Goal: Information Seeking & Learning: Learn about a topic

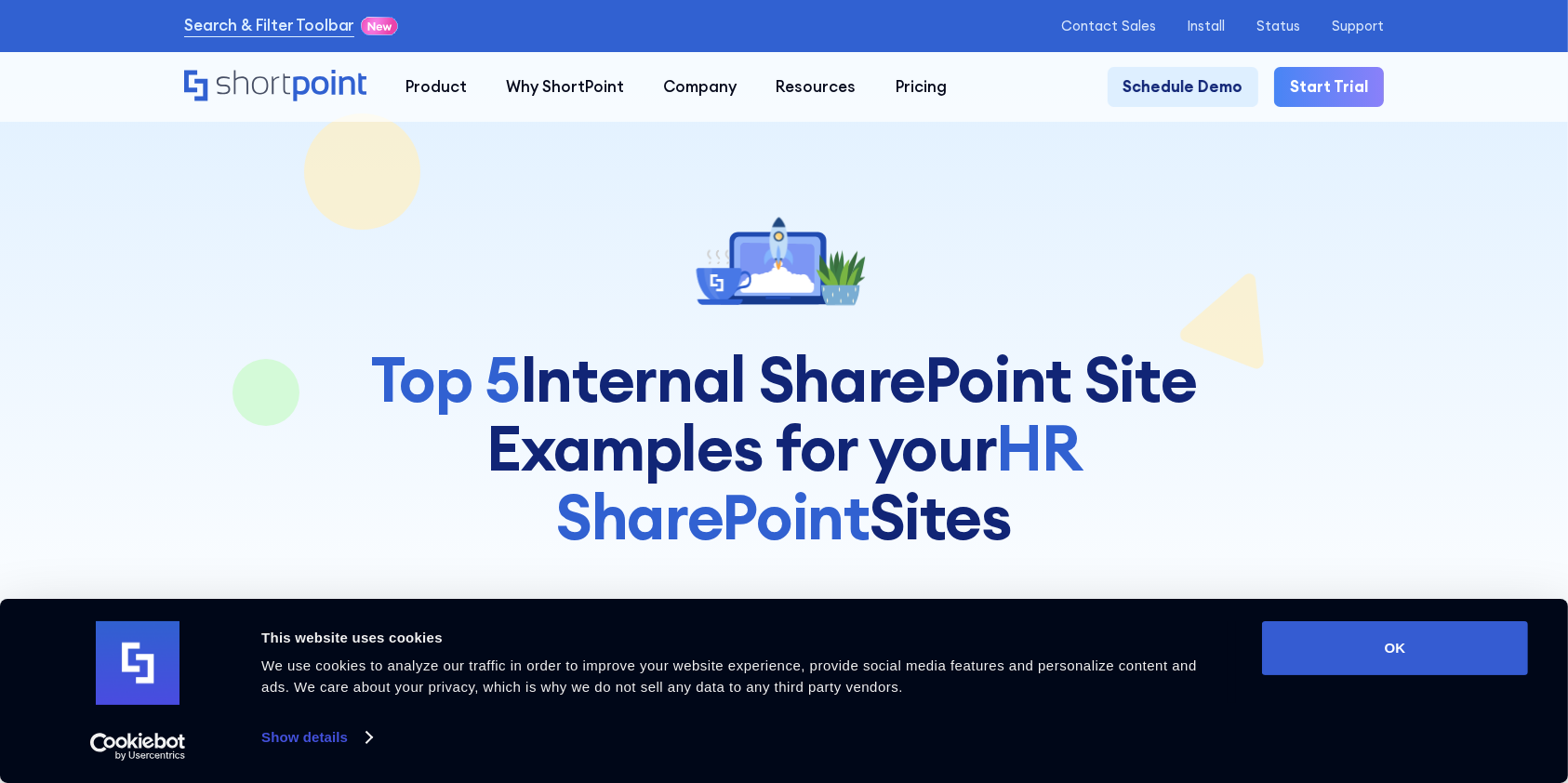
scroll to position [124, 0]
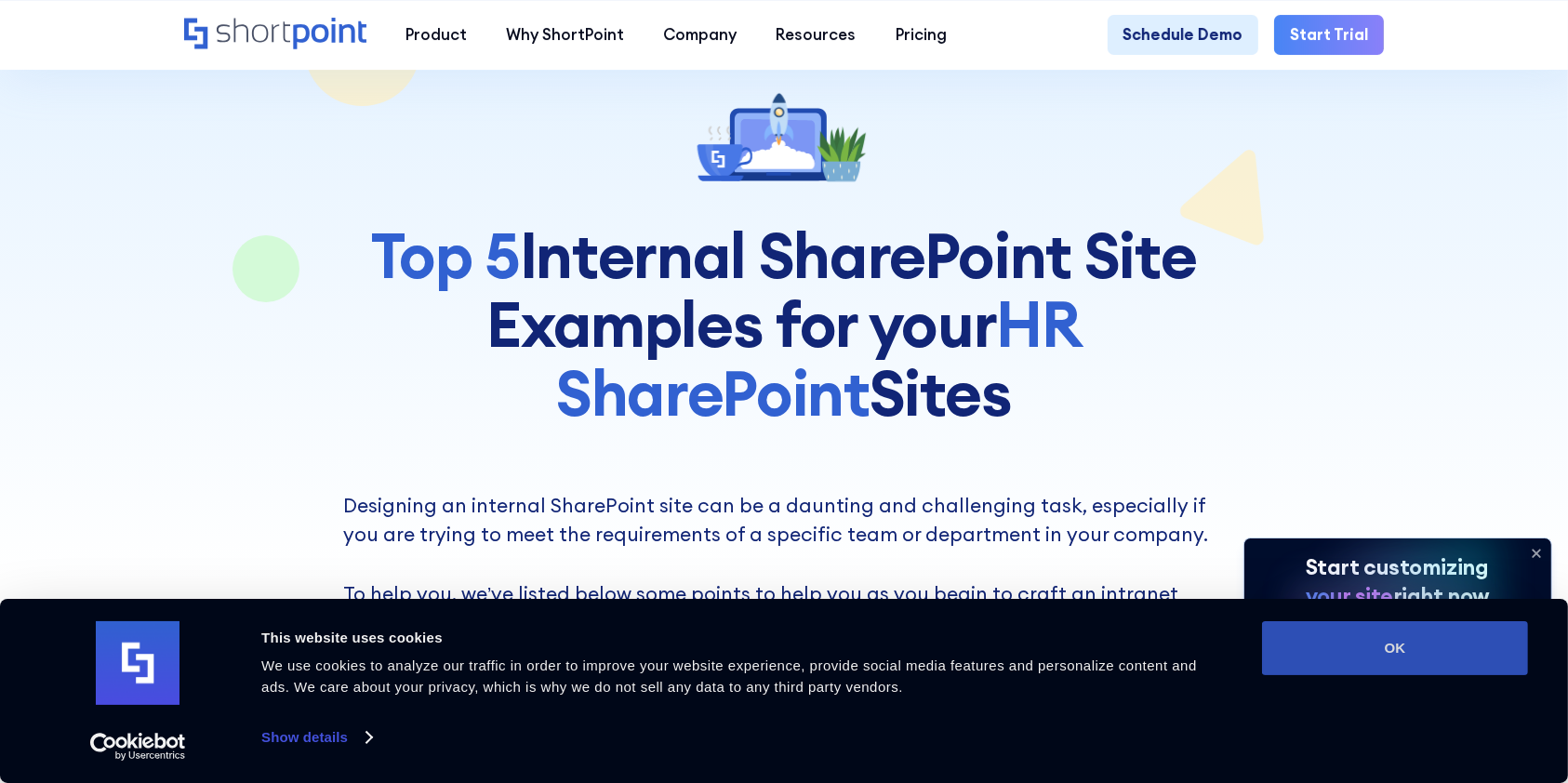
click at [1393, 636] on button "OK" at bounding box center [1395, 649] width 266 height 54
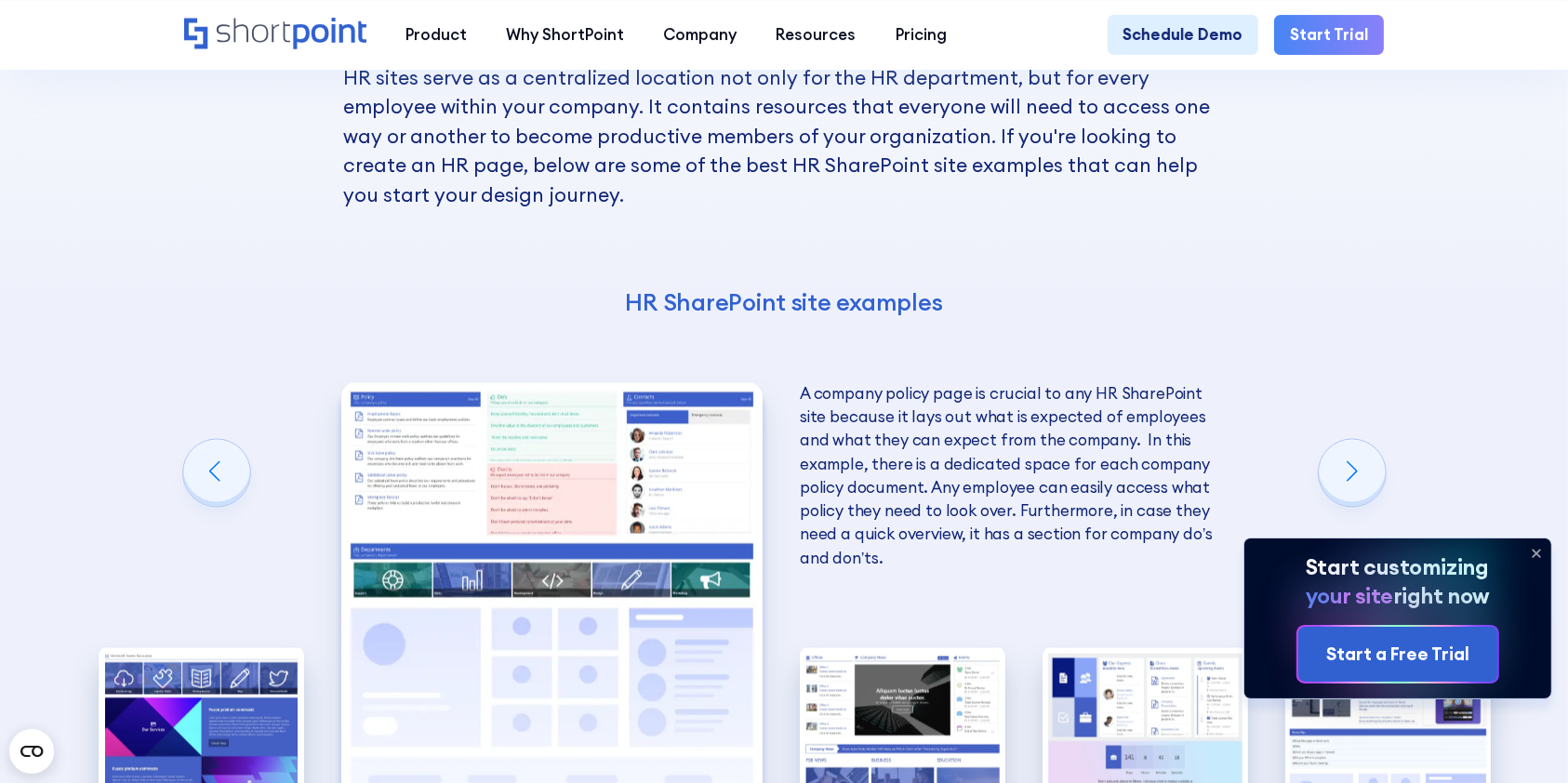
scroll to position [3720, 0]
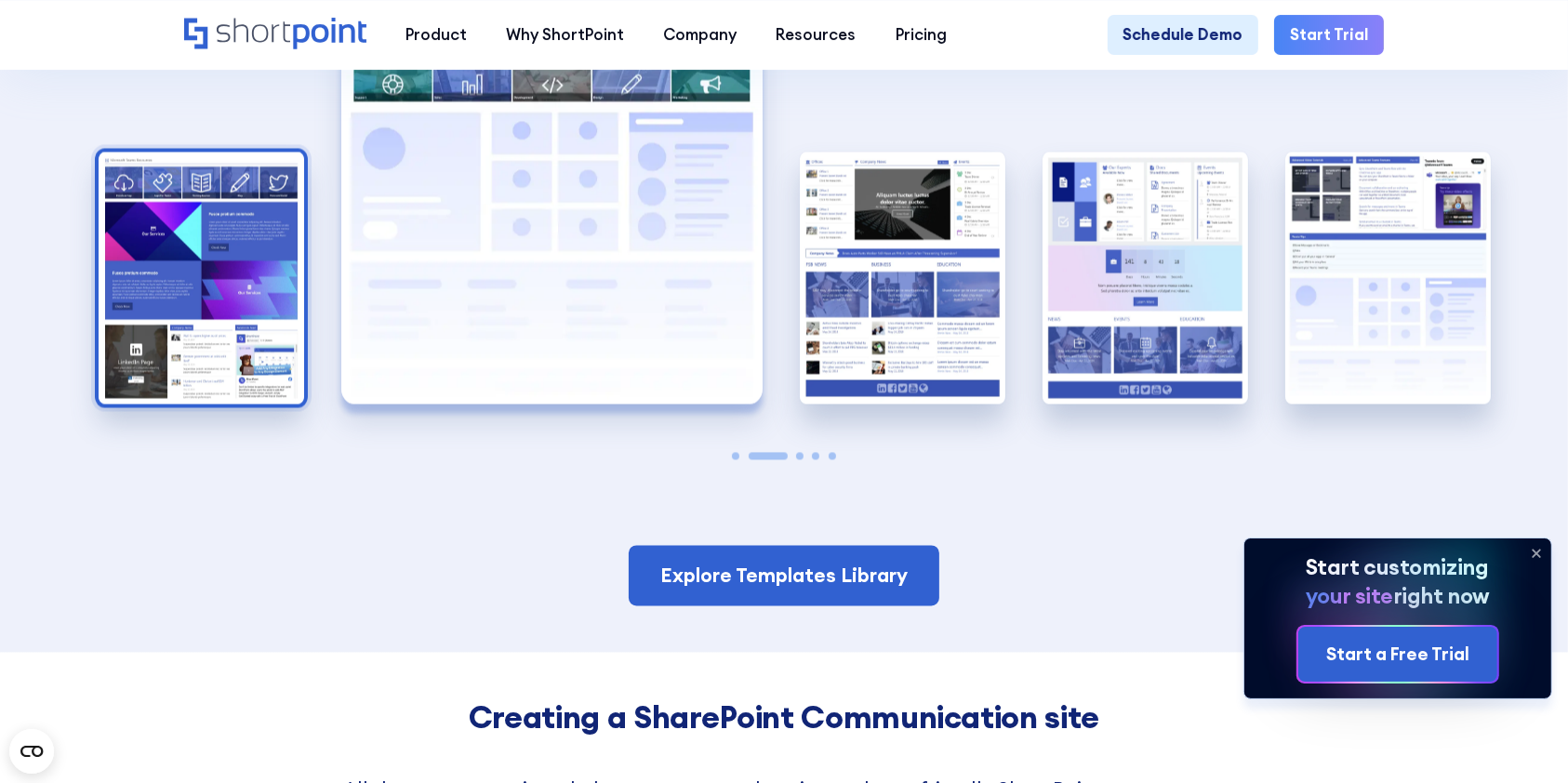
click at [213, 316] on img "1 / 5" at bounding box center [201, 278] width 205 height 252
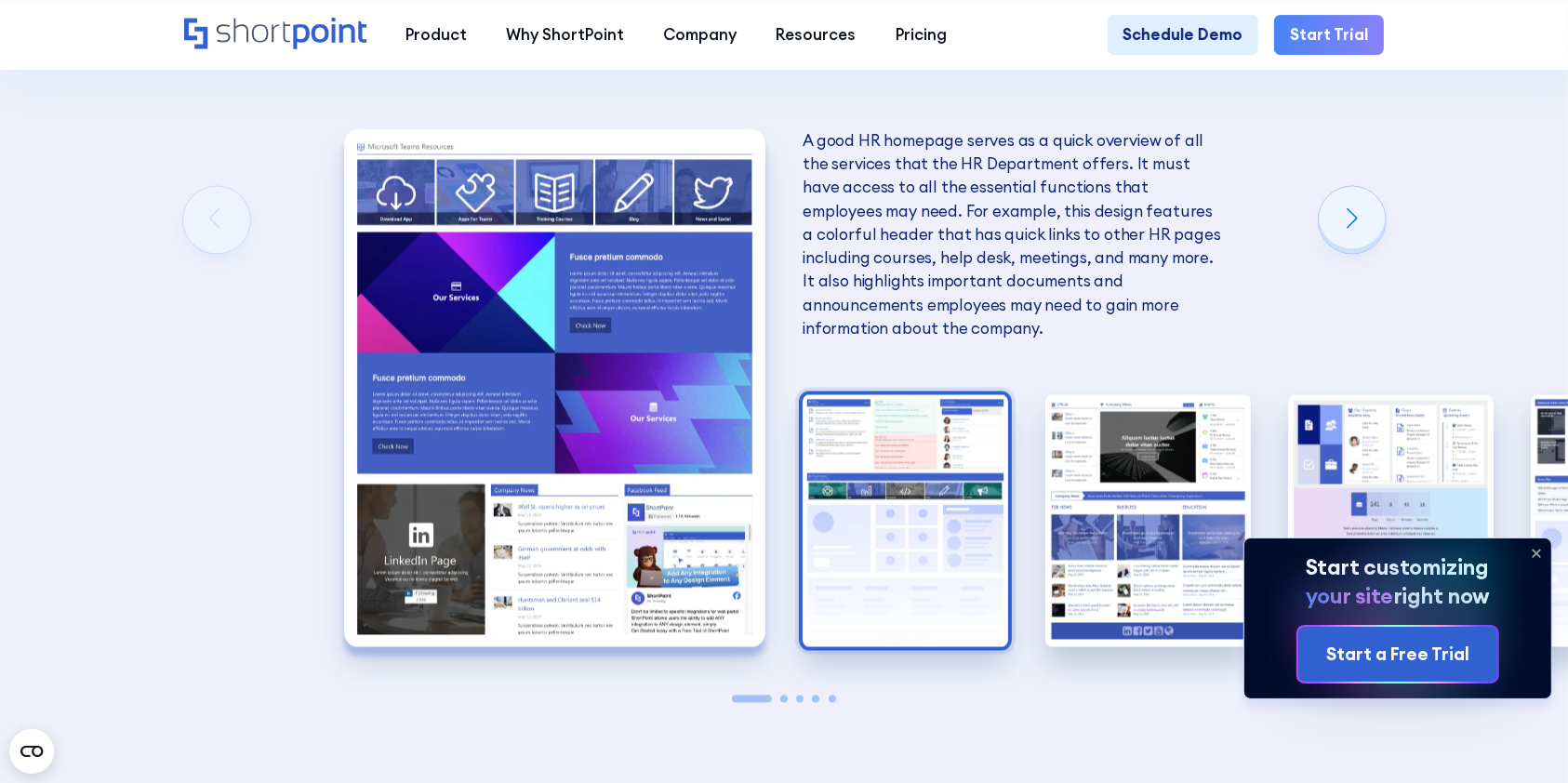
scroll to position [3471, 0]
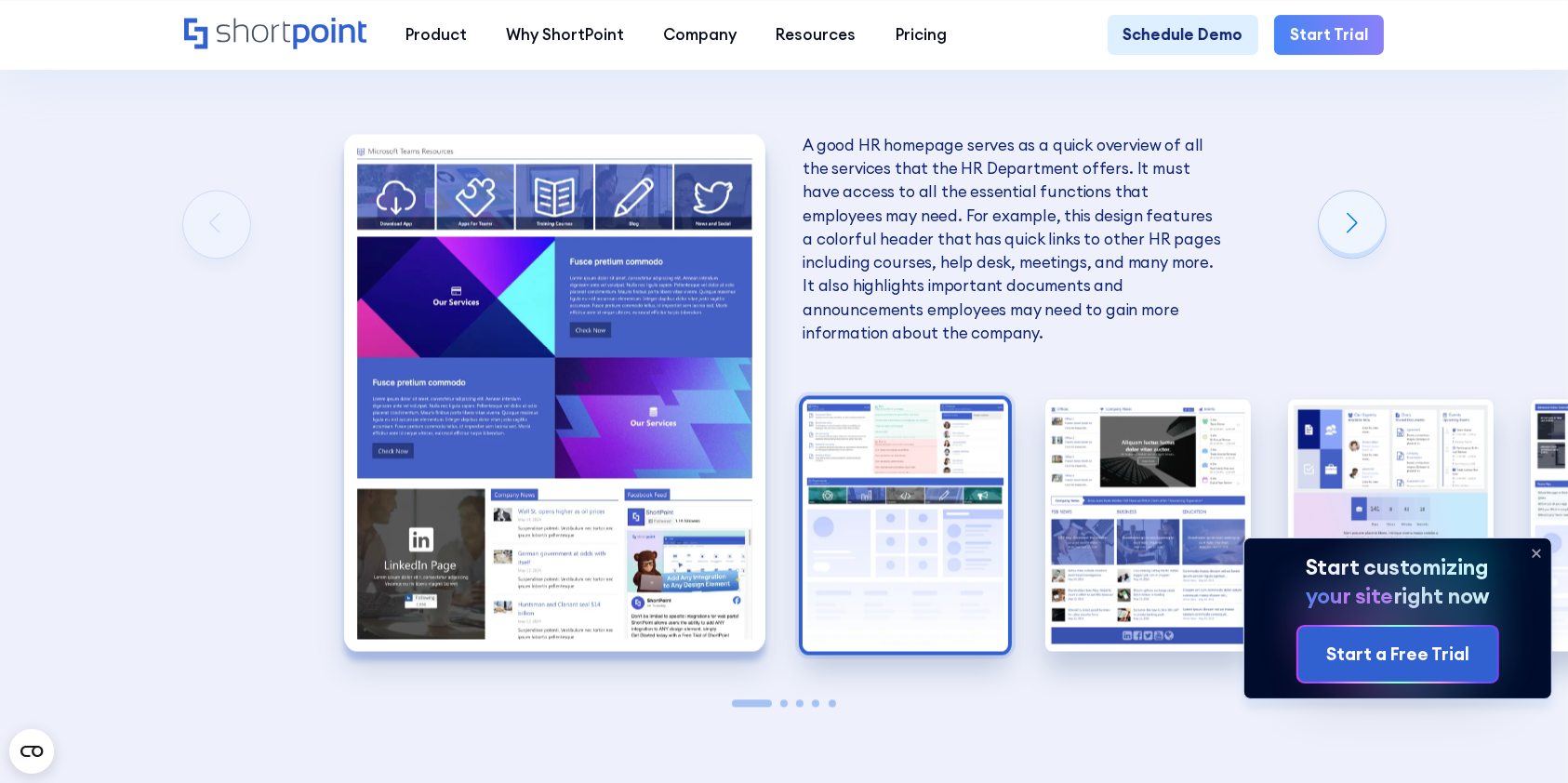
click at [899, 549] on img "2 / 5" at bounding box center [905, 525] width 205 height 252
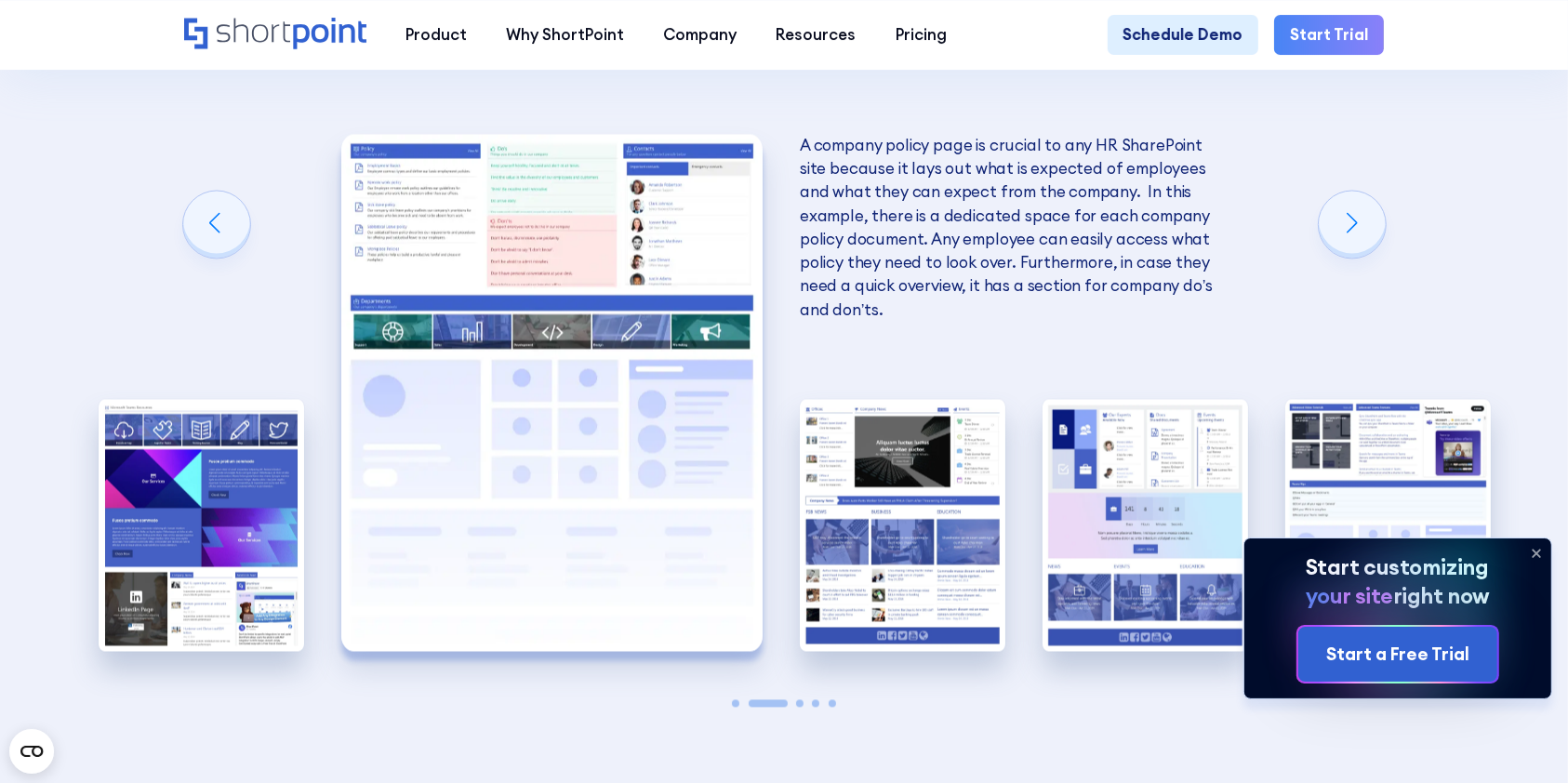
click at [899, 549] on img "3 / 5" at bounding box center [902, 525] width 205 height 252
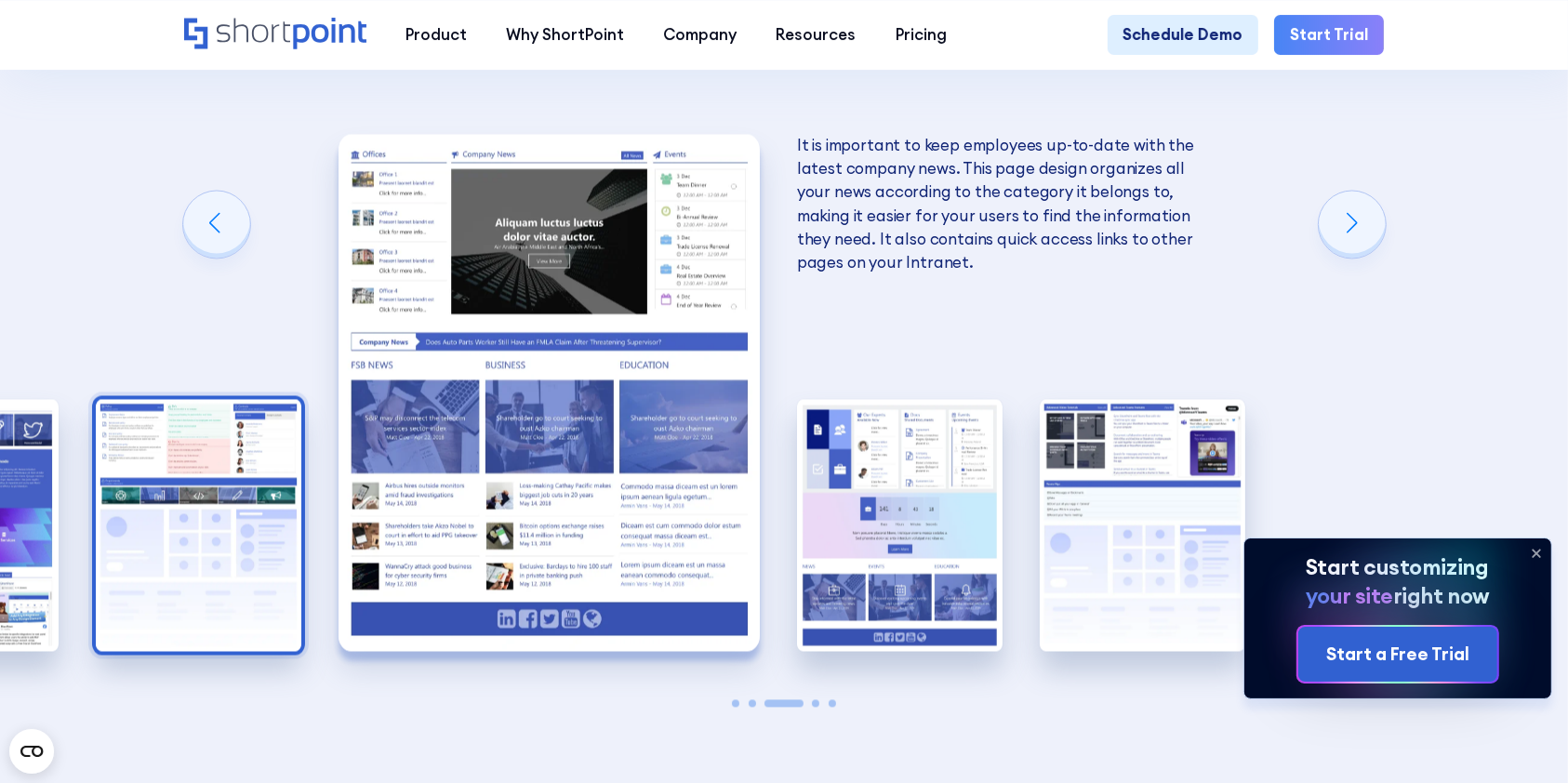
click at [899, 549] on img "4 / 5" at bounding box center [899, 525] width 205 height 252
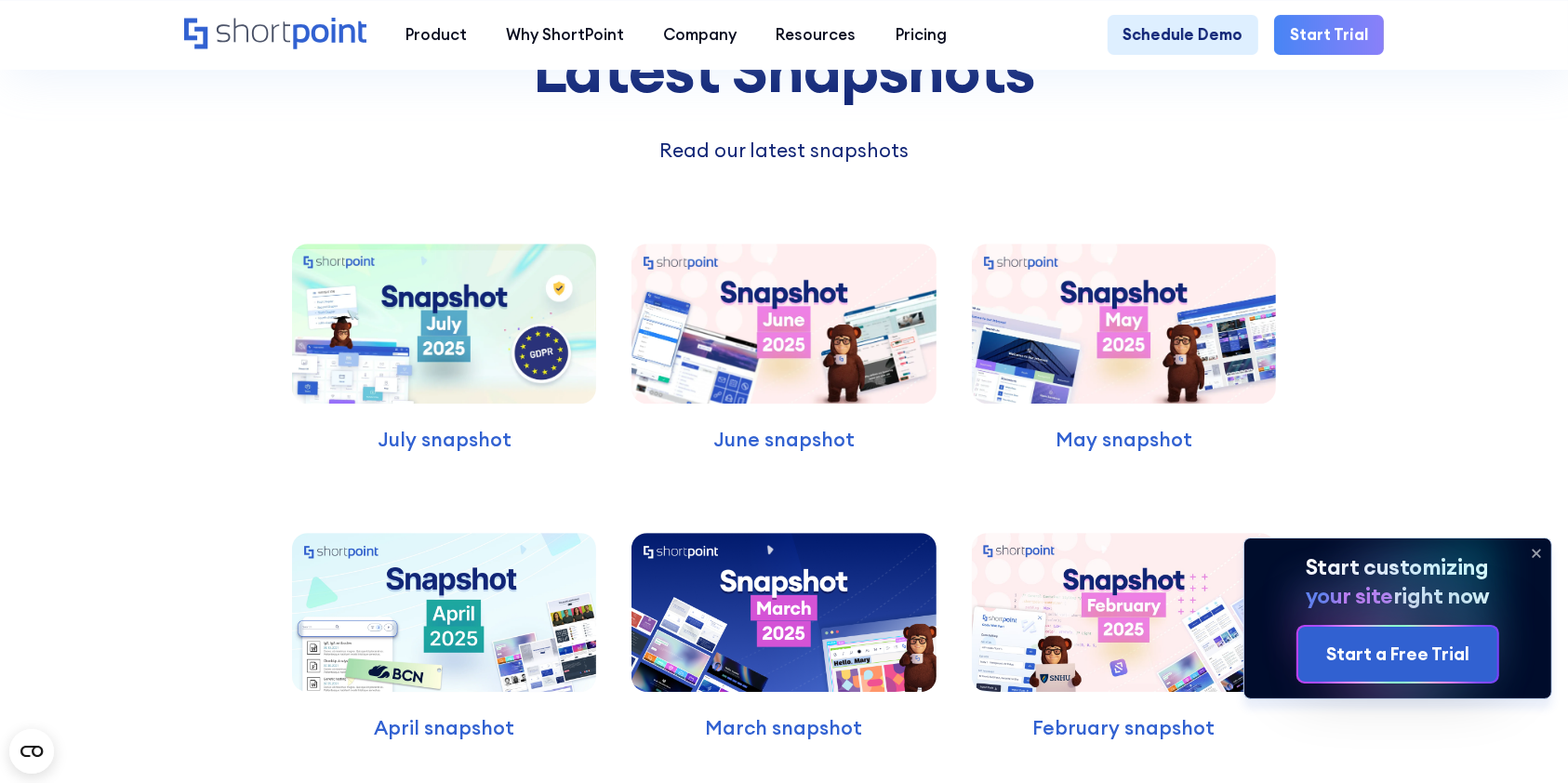
scroll to position [5332, 0]
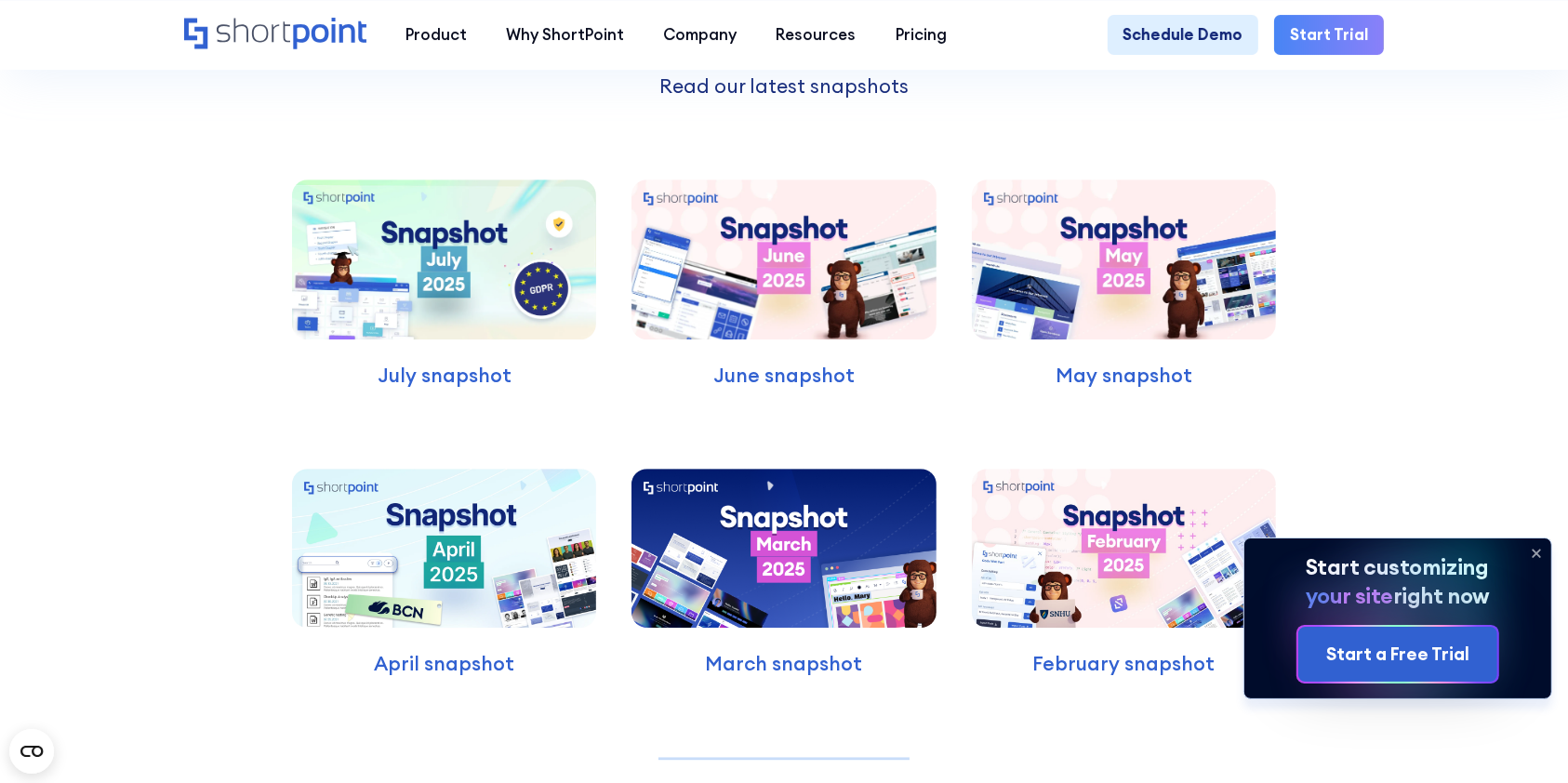
click at [444, 337] on img at bounding box center [444, 259] width 304 height 159
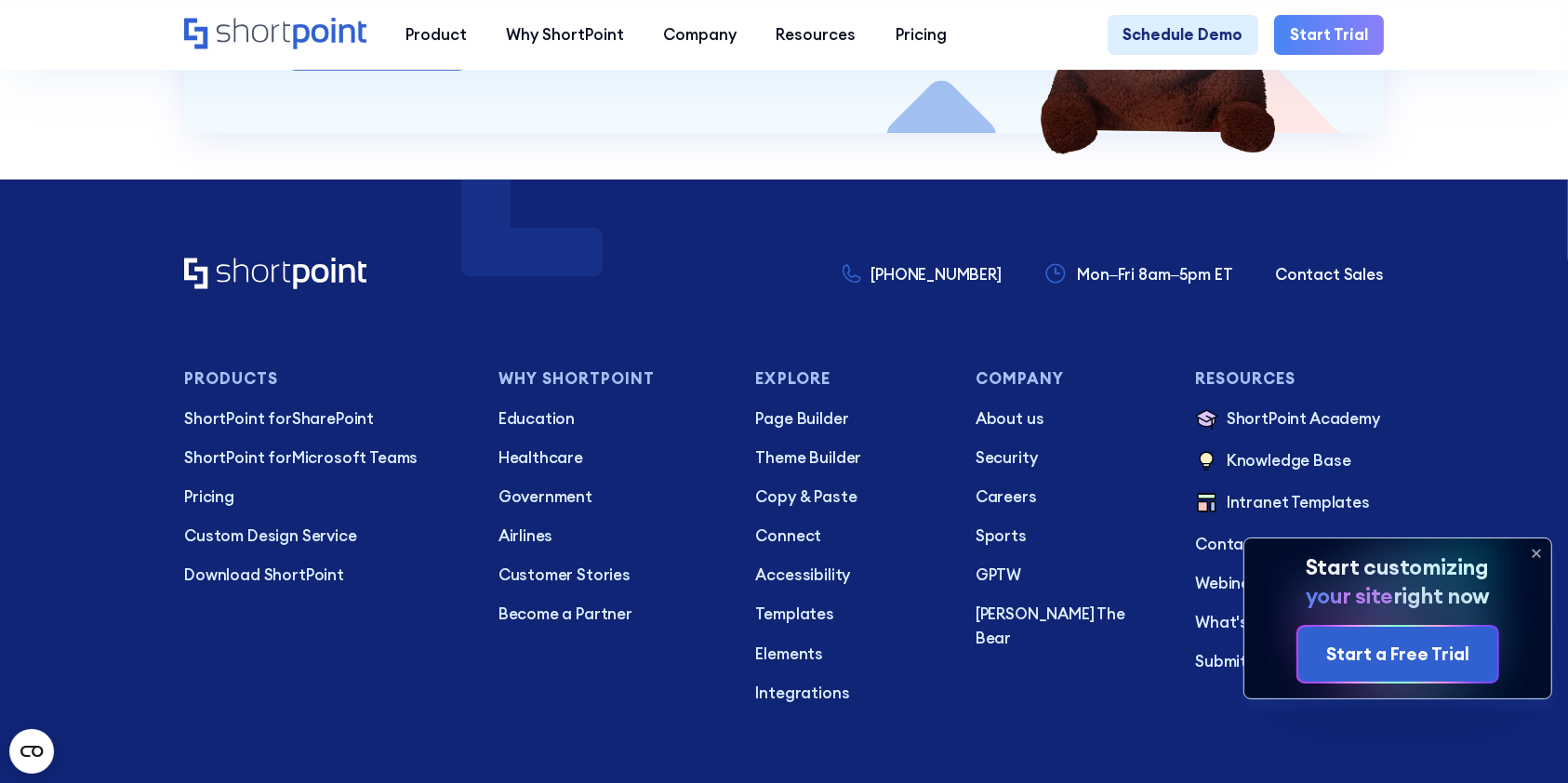
scroll to position [6696, 0]
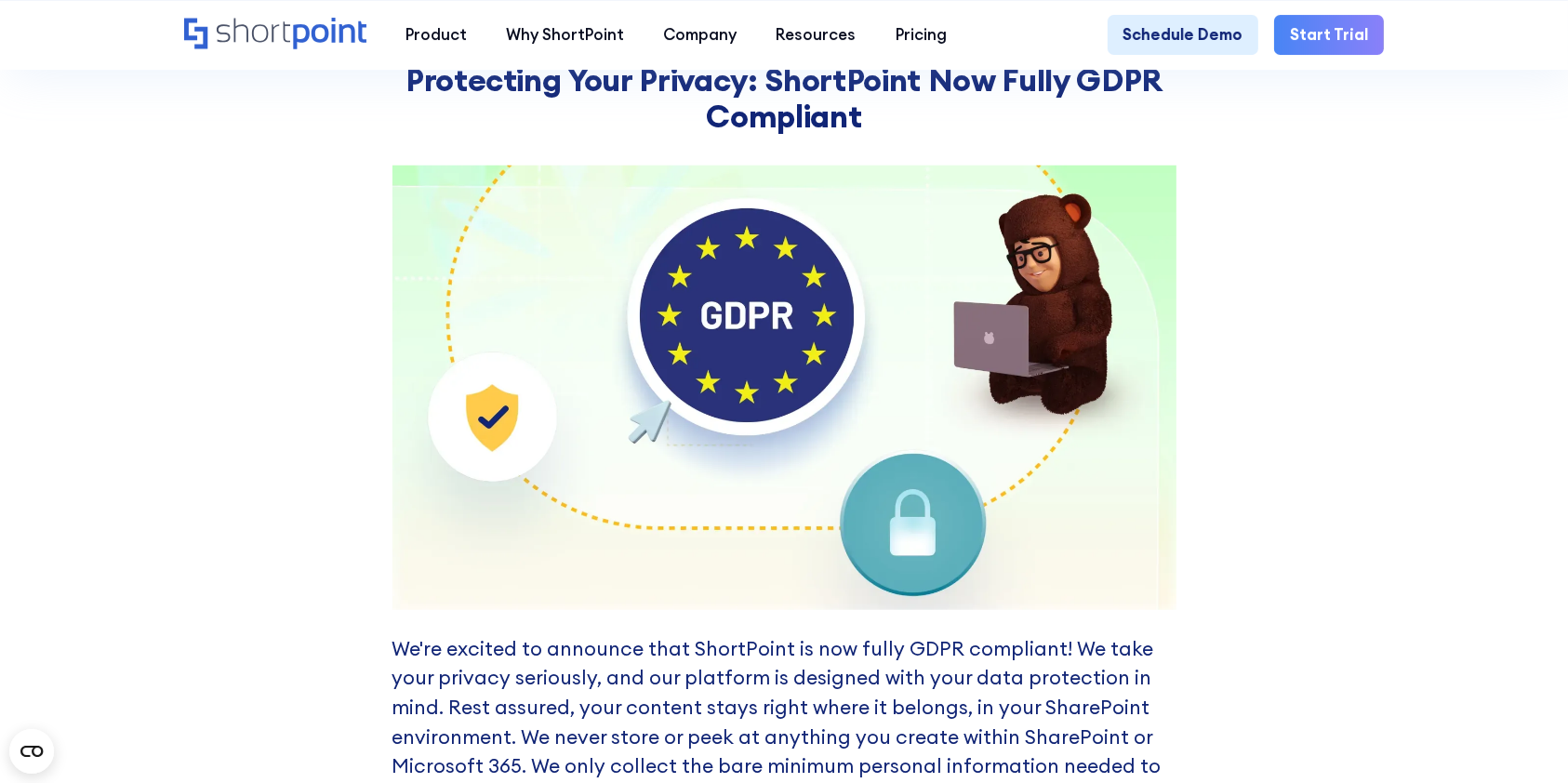
scroll to position [1736, 0]
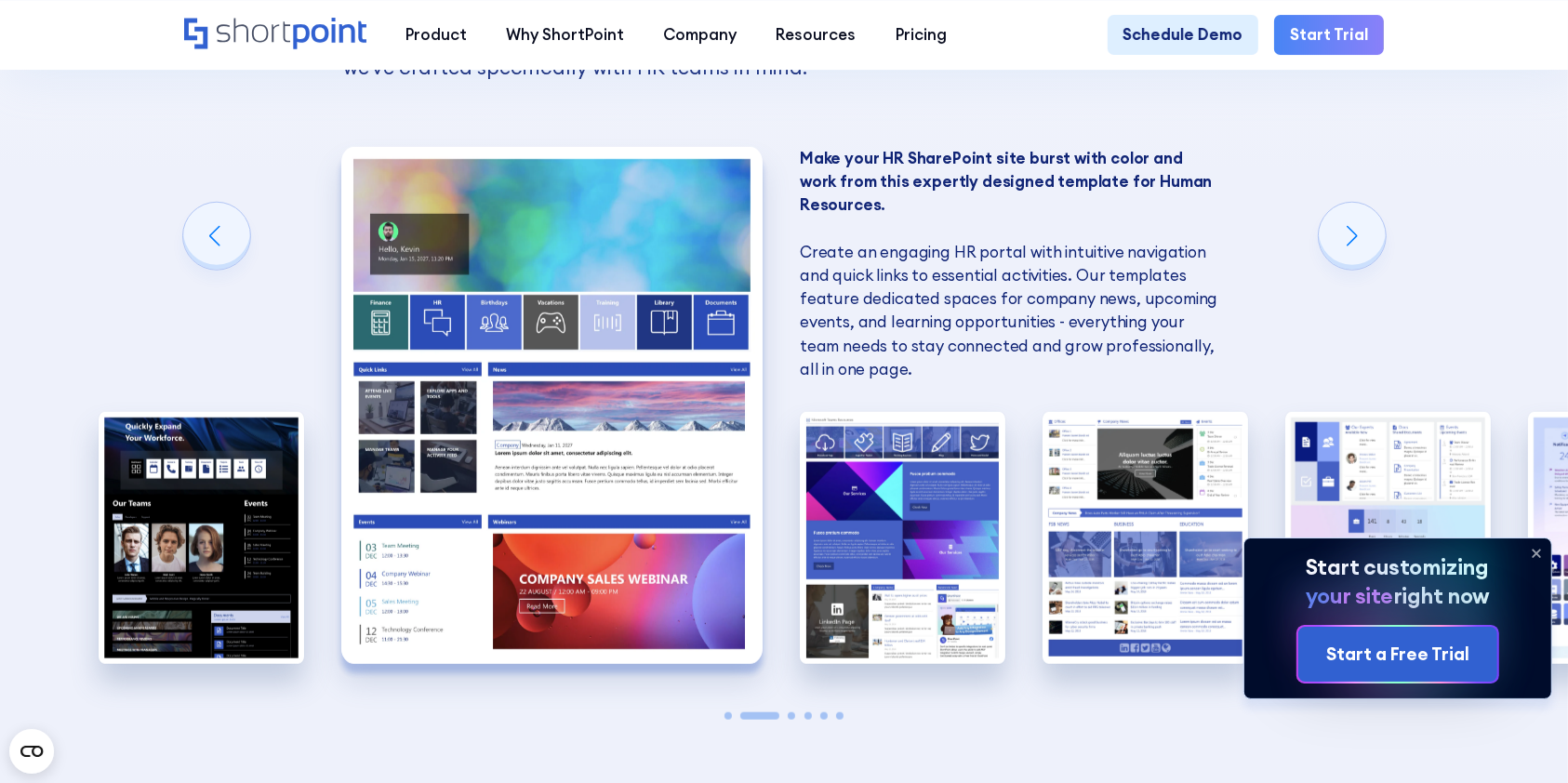
scroll to position [1488, 0]
